Goal: Browse casually: Explore the website without a specific task or goal

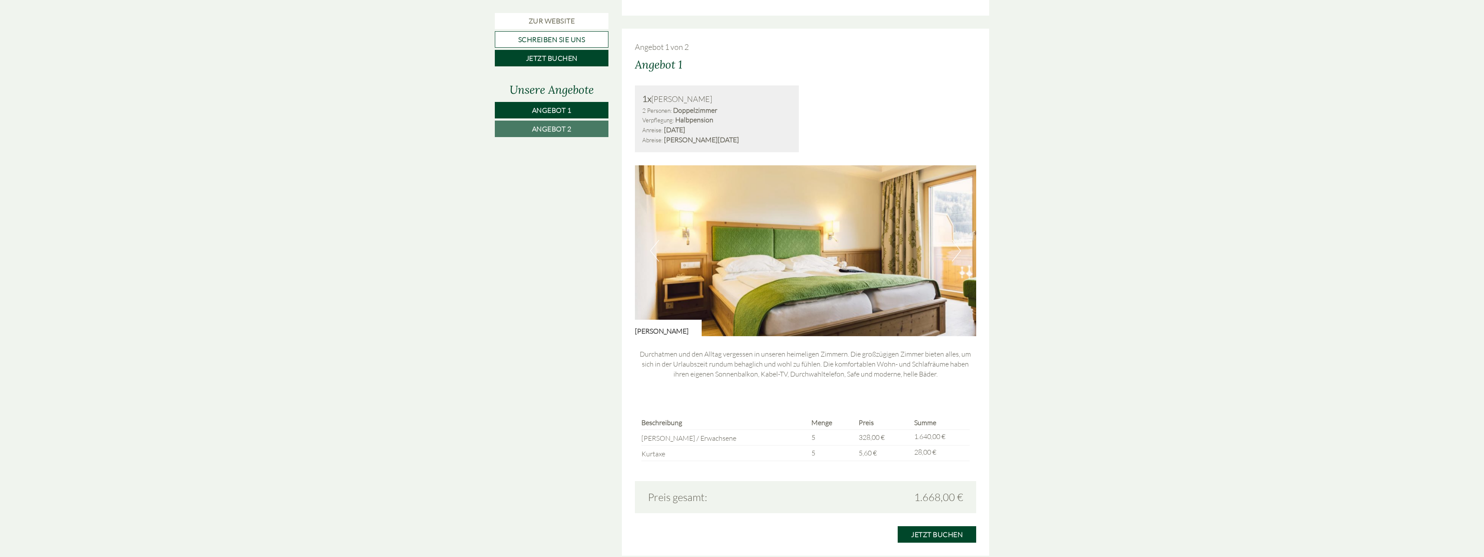
scroll to position [824, 0]
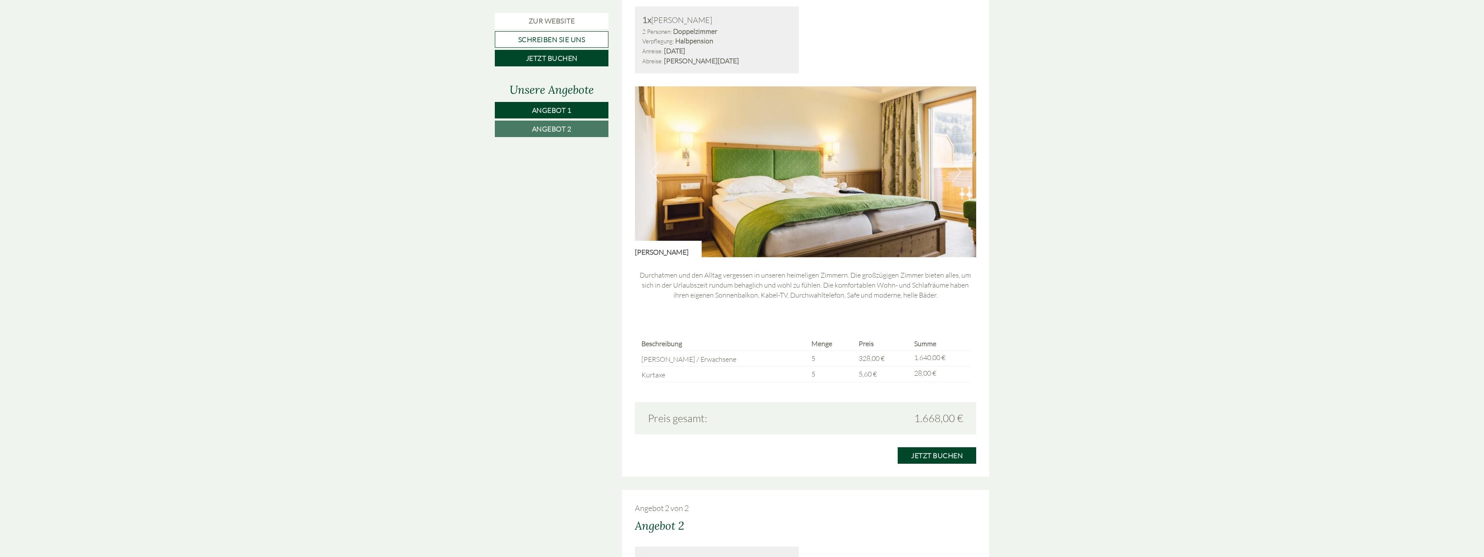
click at [737, 171] on button "Next" at bounding box center [956, 172] width 9 height 22
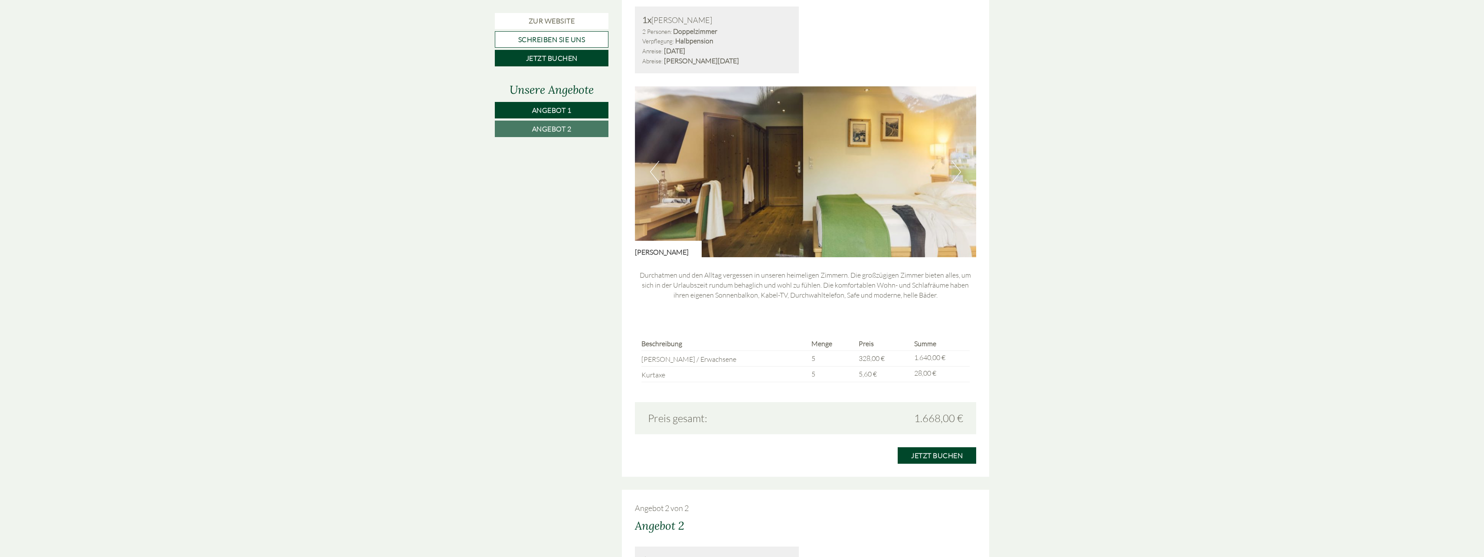
click at [737, 171] on button "Next" at bounding box center [956, 172] width 9 height 22
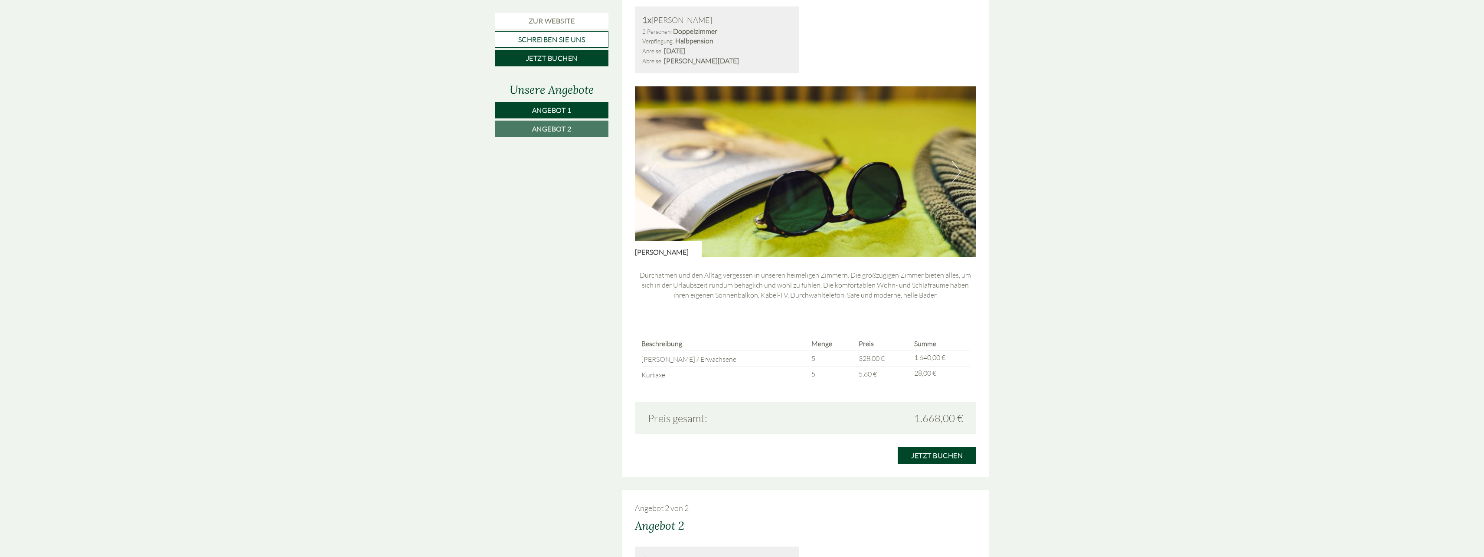
click at [737, 171] on button "Next" at bounding box center [956, 172] width 9 height 22
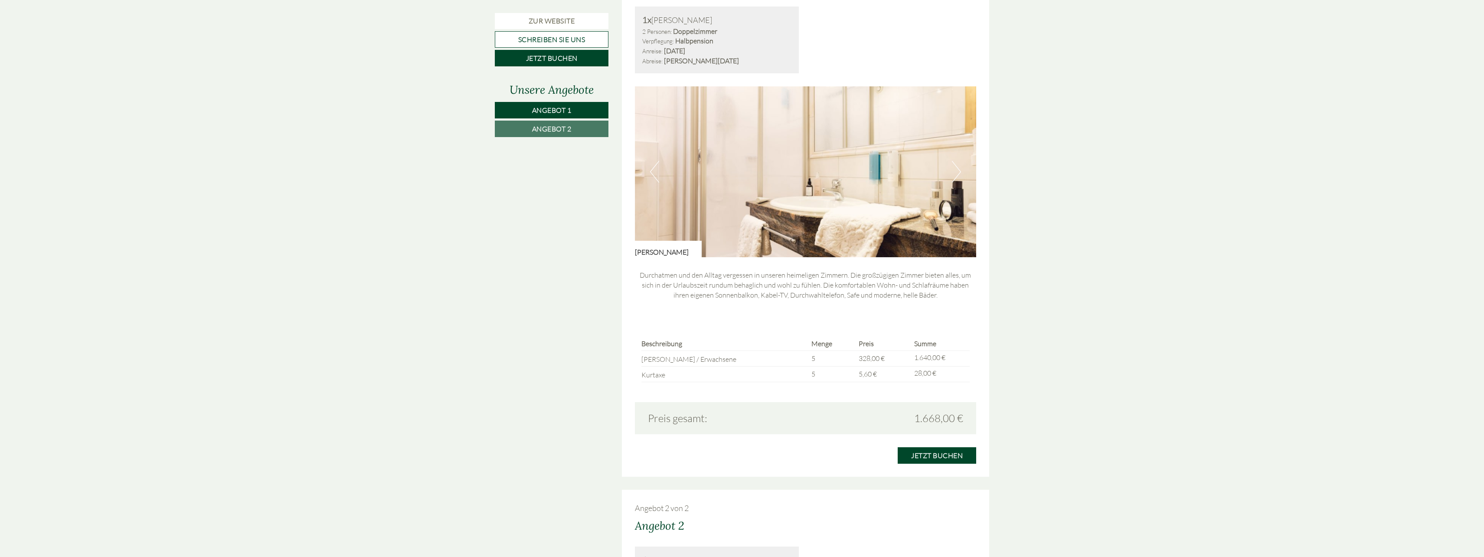
click at [737, 171] on button "Next" at bounding box center [956, 172] width 9 height 22
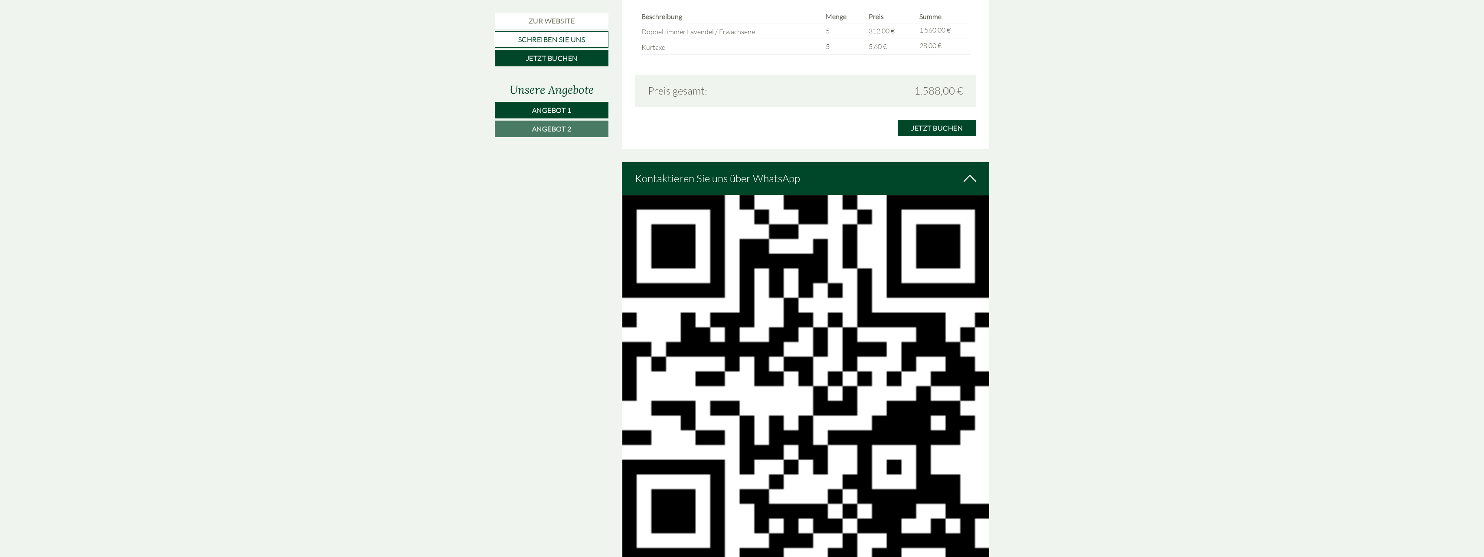
scroll to position [1475, 0]
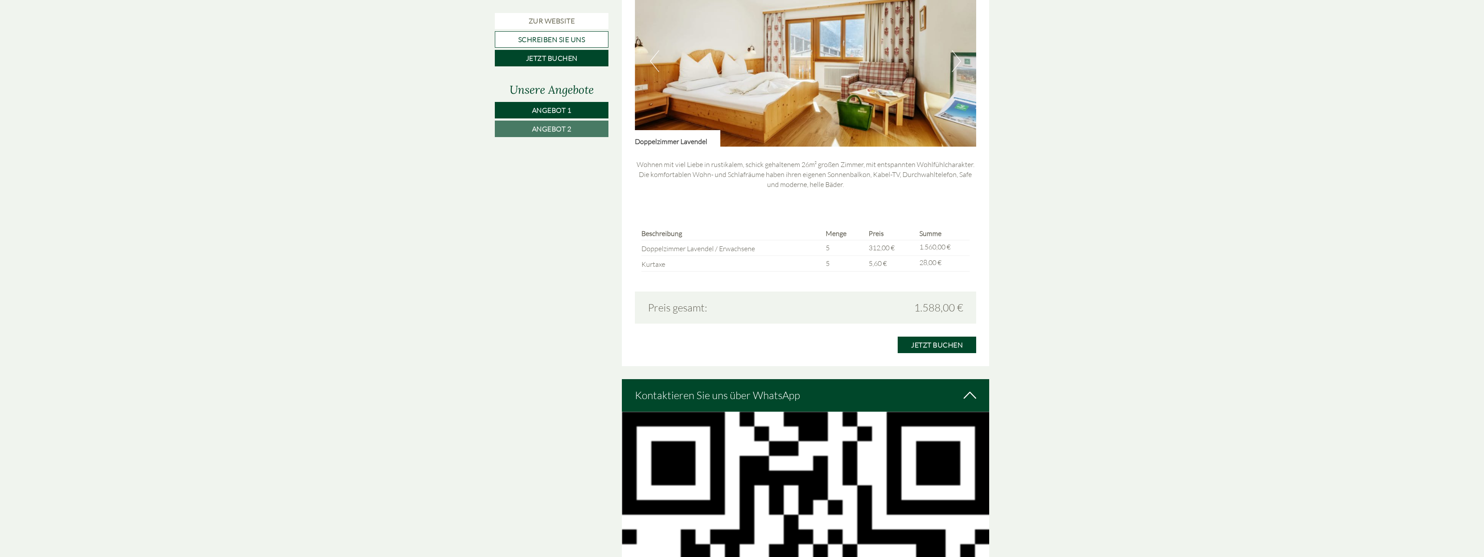
click at [543, 126] on span "Angebot 2" at bounding box center [551, 128] width 39 height 9
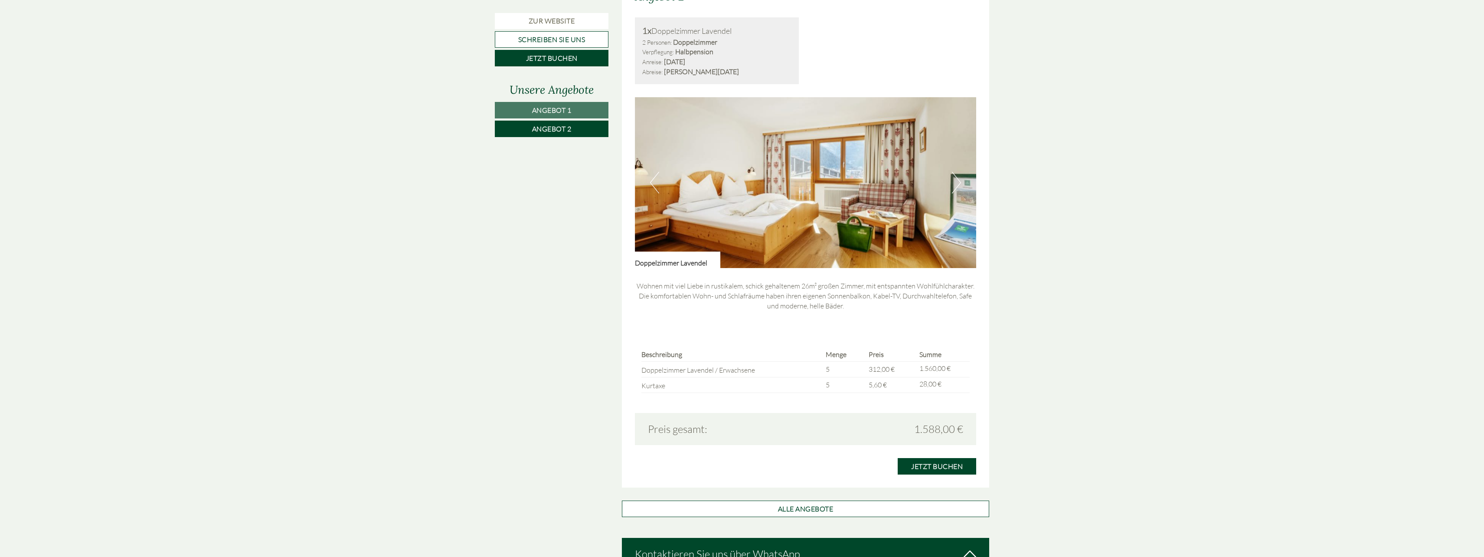
scroll to position [860, 0]
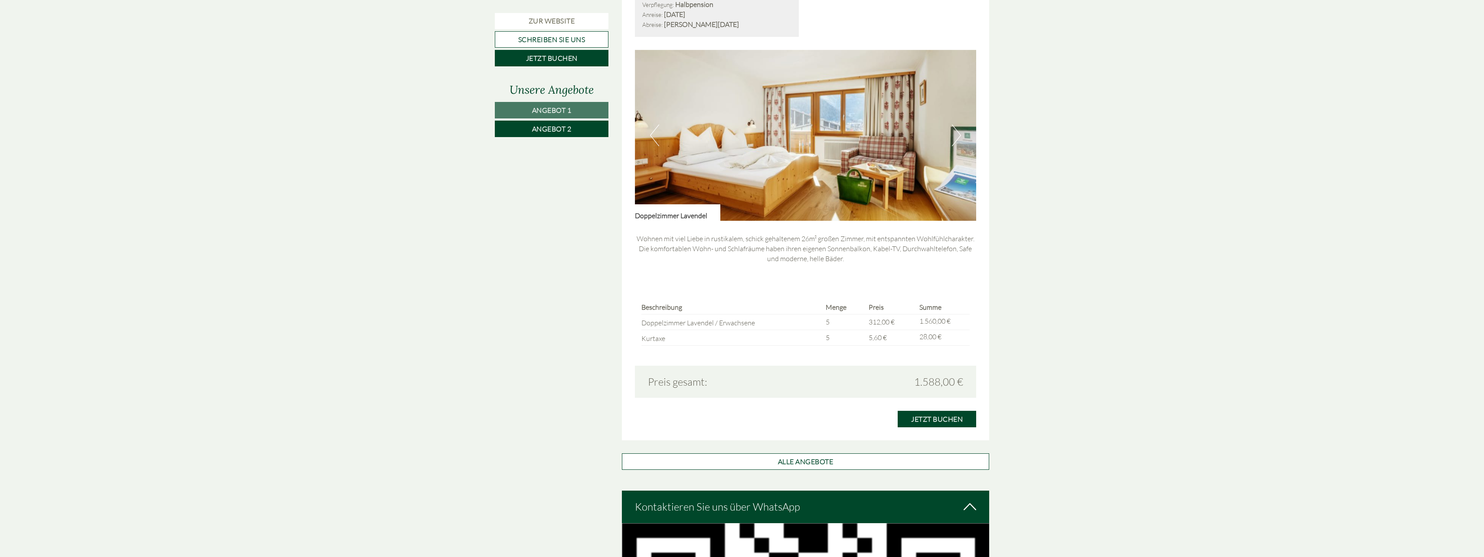
click at [580, 105] on link "Angebot 1" at bounding box center [552, 110] width 114 height 16
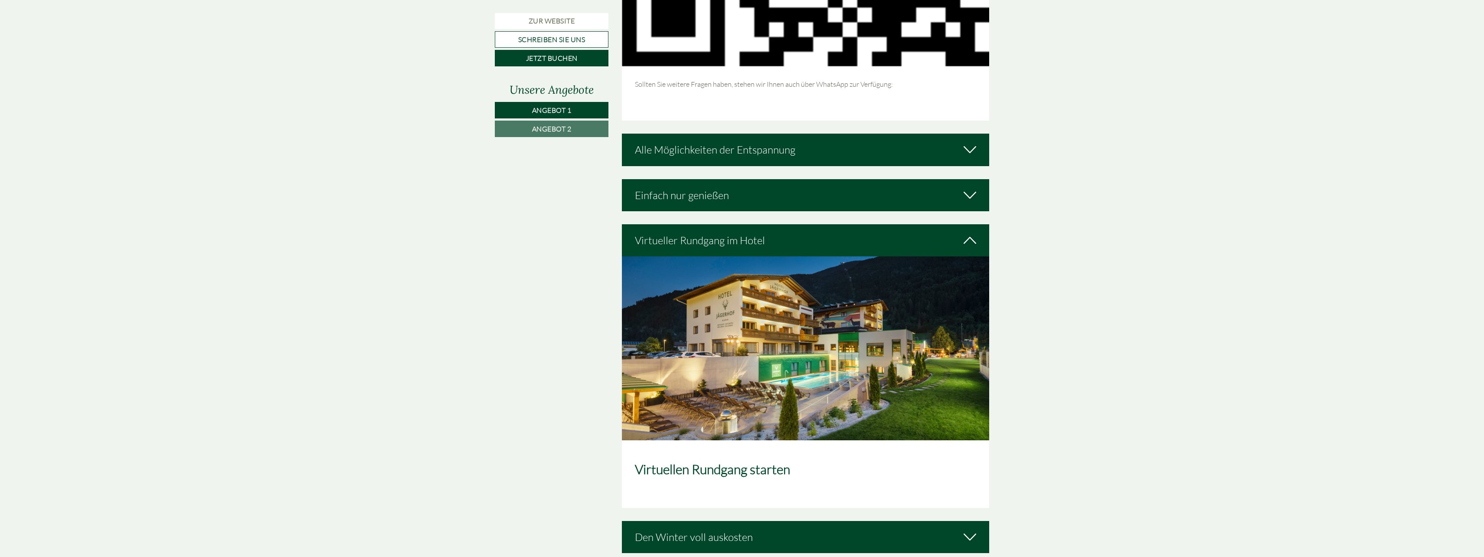
scroll to position [1684, 0]
click at [737, 195] on div "Einfach nur genießen" at bounding box center [806, 196] width 368 height 32
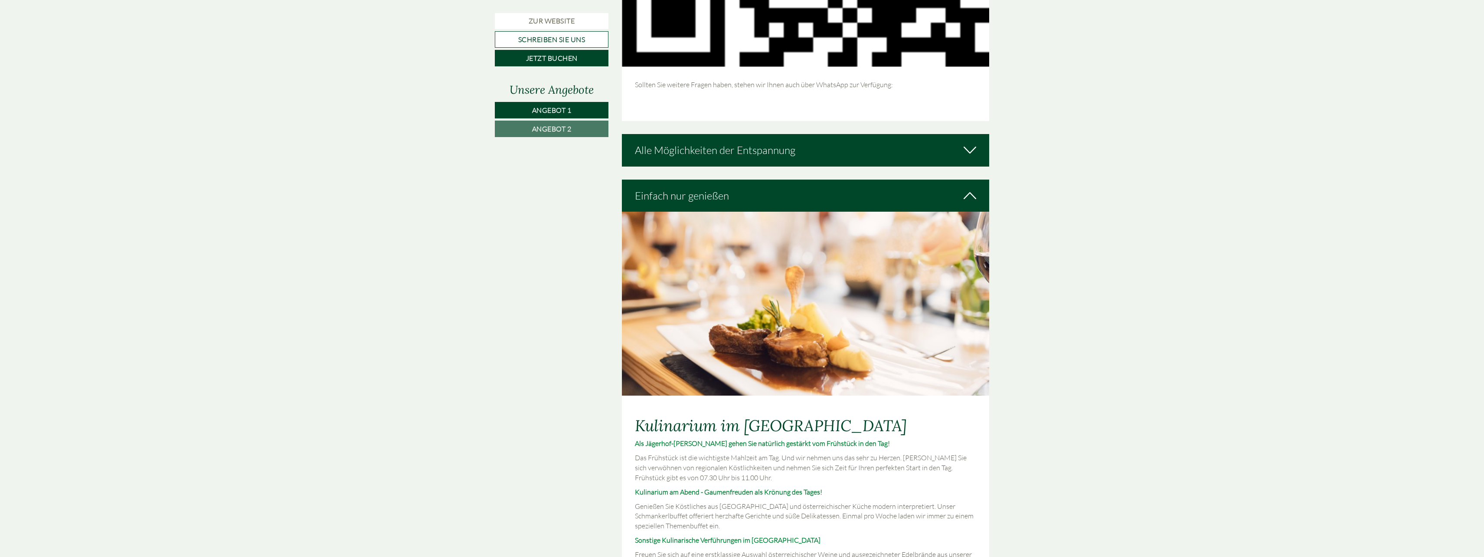
click at [737, 147] on div "Alle Möglichkeiten der Entspannung" at bounding box center [806, 150] width 368 height 32
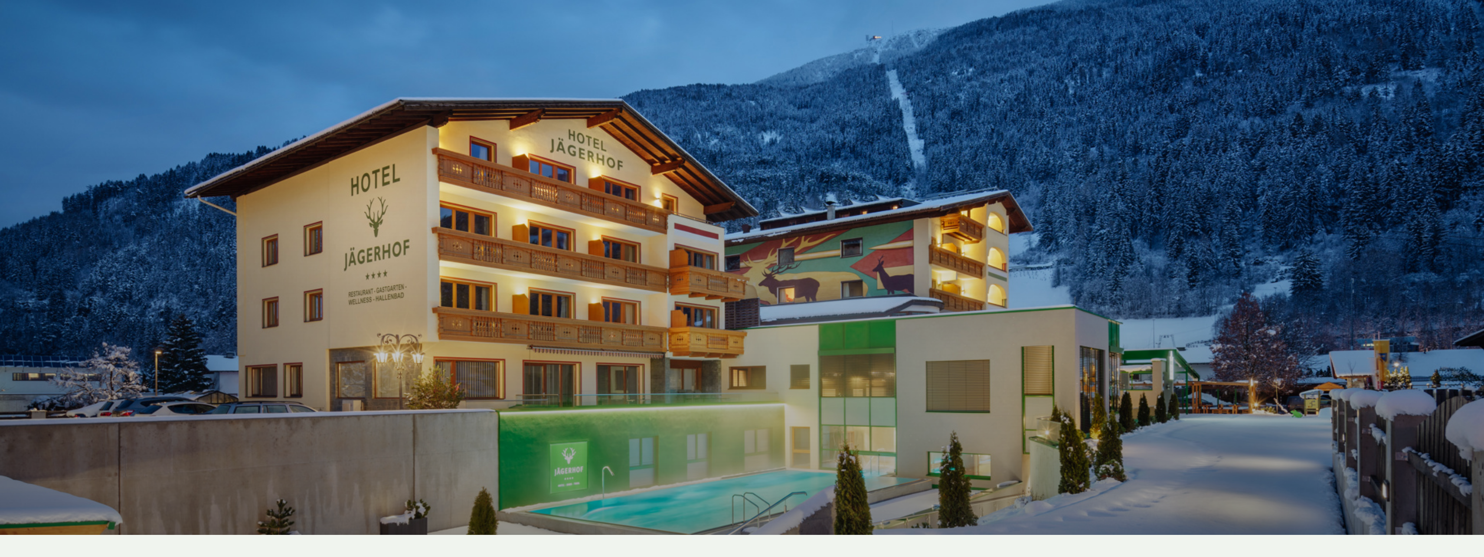
scroll to position [0, 0]
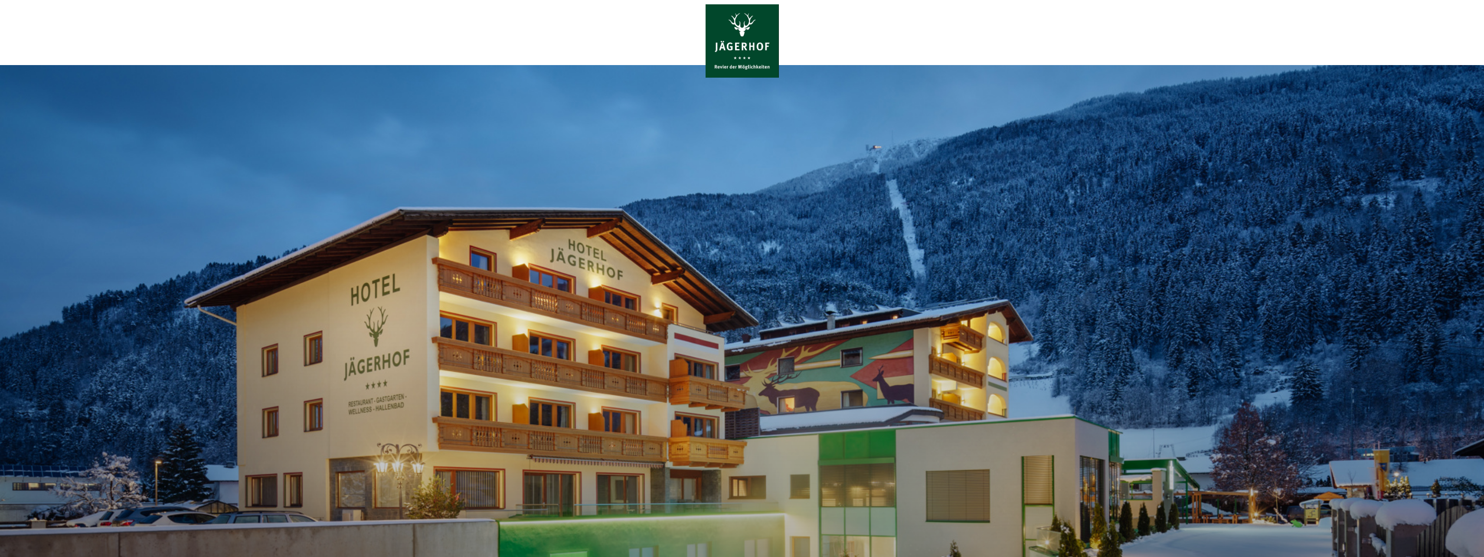
click at [737, 61] on div at bounding box center [742, 40] width 486 height 73
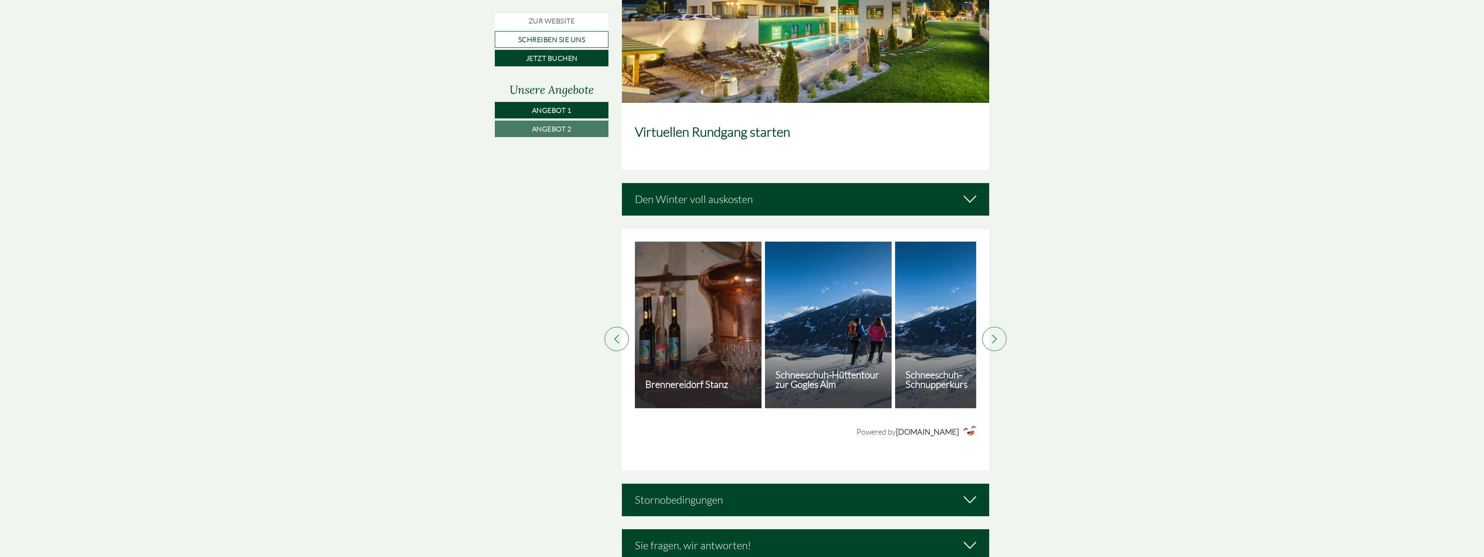
scroll to position [2993, 0]
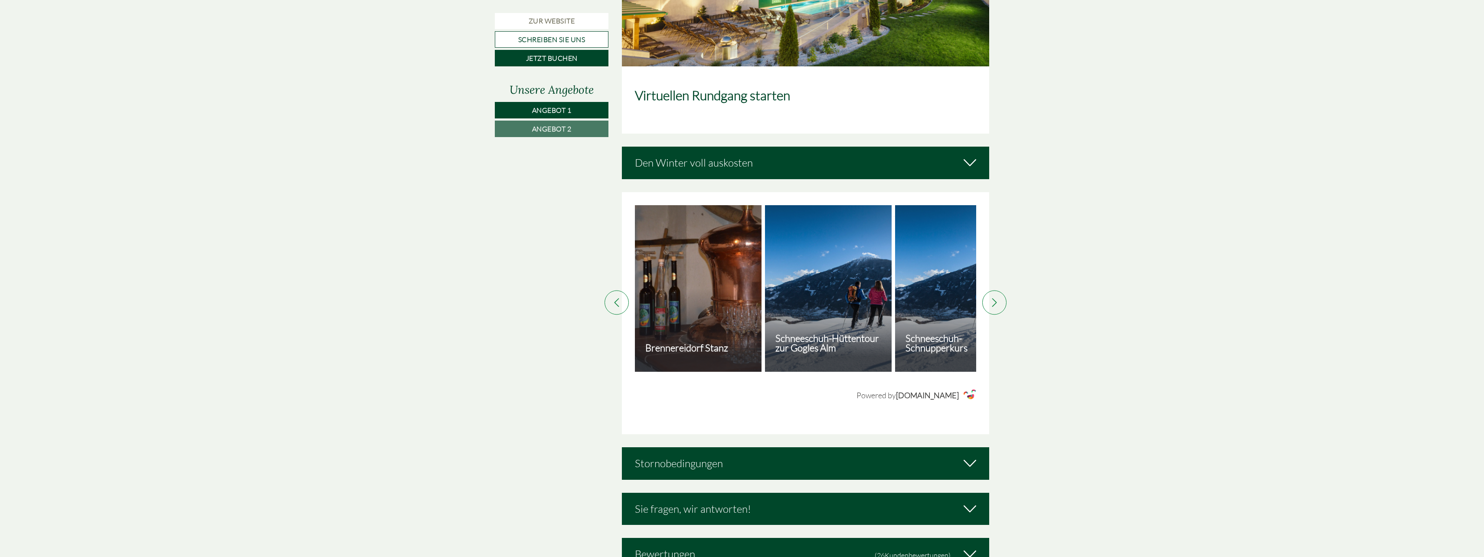
click at [737, 157] on icon at bounding box center [970, 162] width 13 height 15
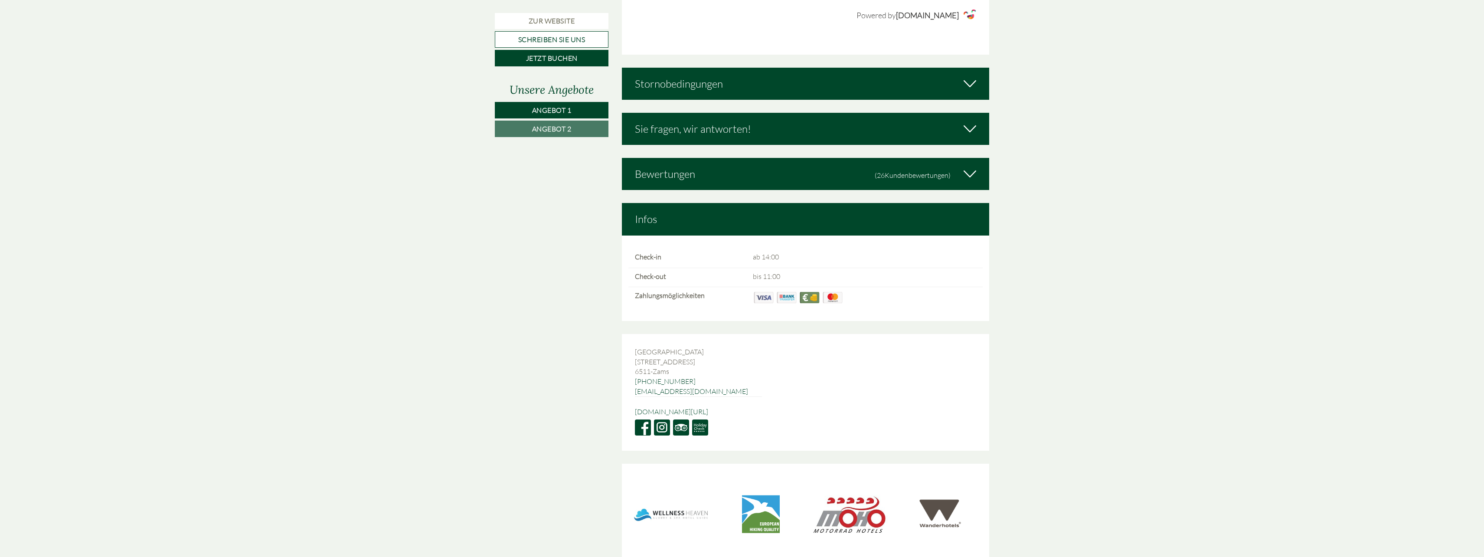
scroll to position [3967, 0]
